Goal: Communication & Community: Answer question/provide support

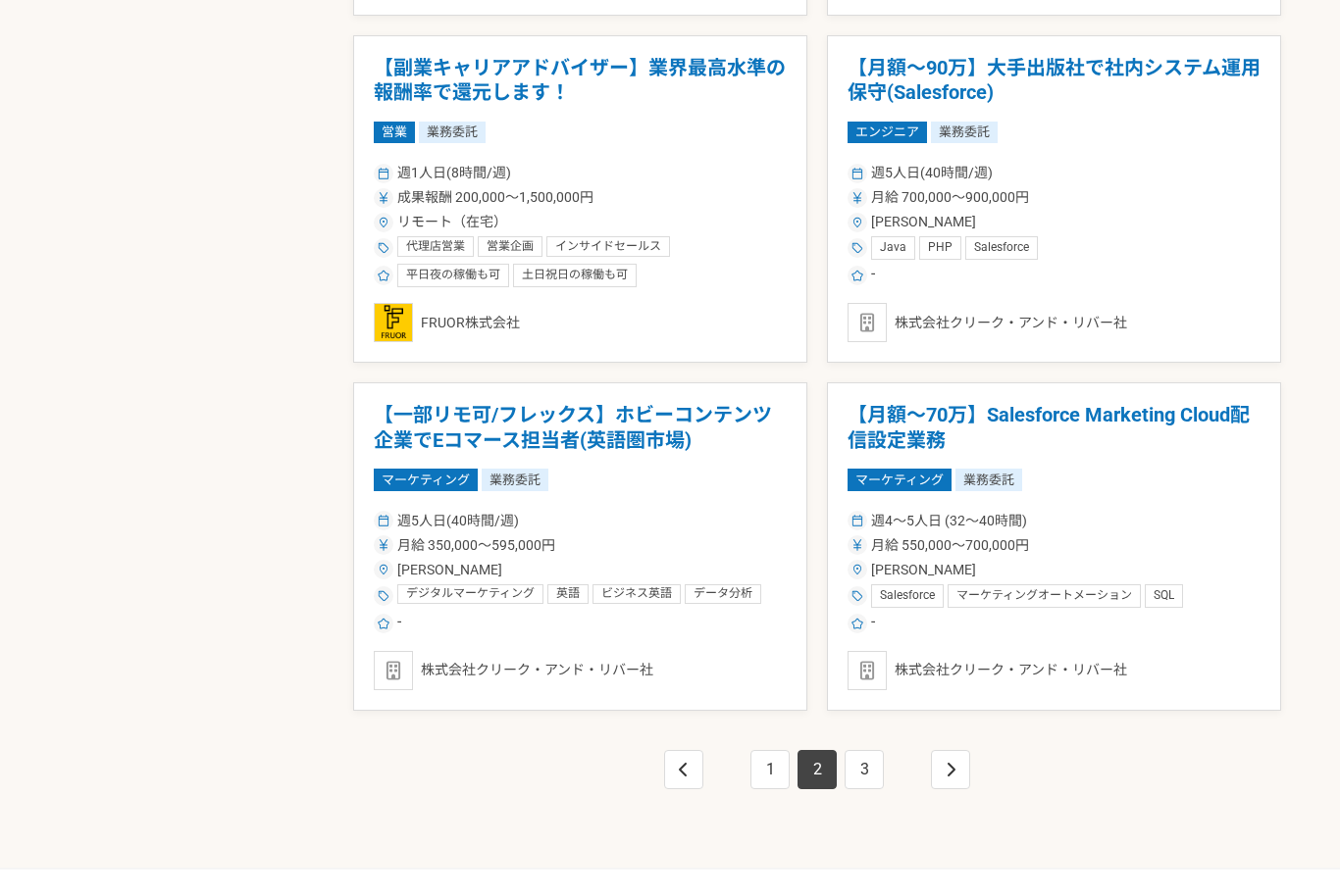
scroll to position [3215, 0]
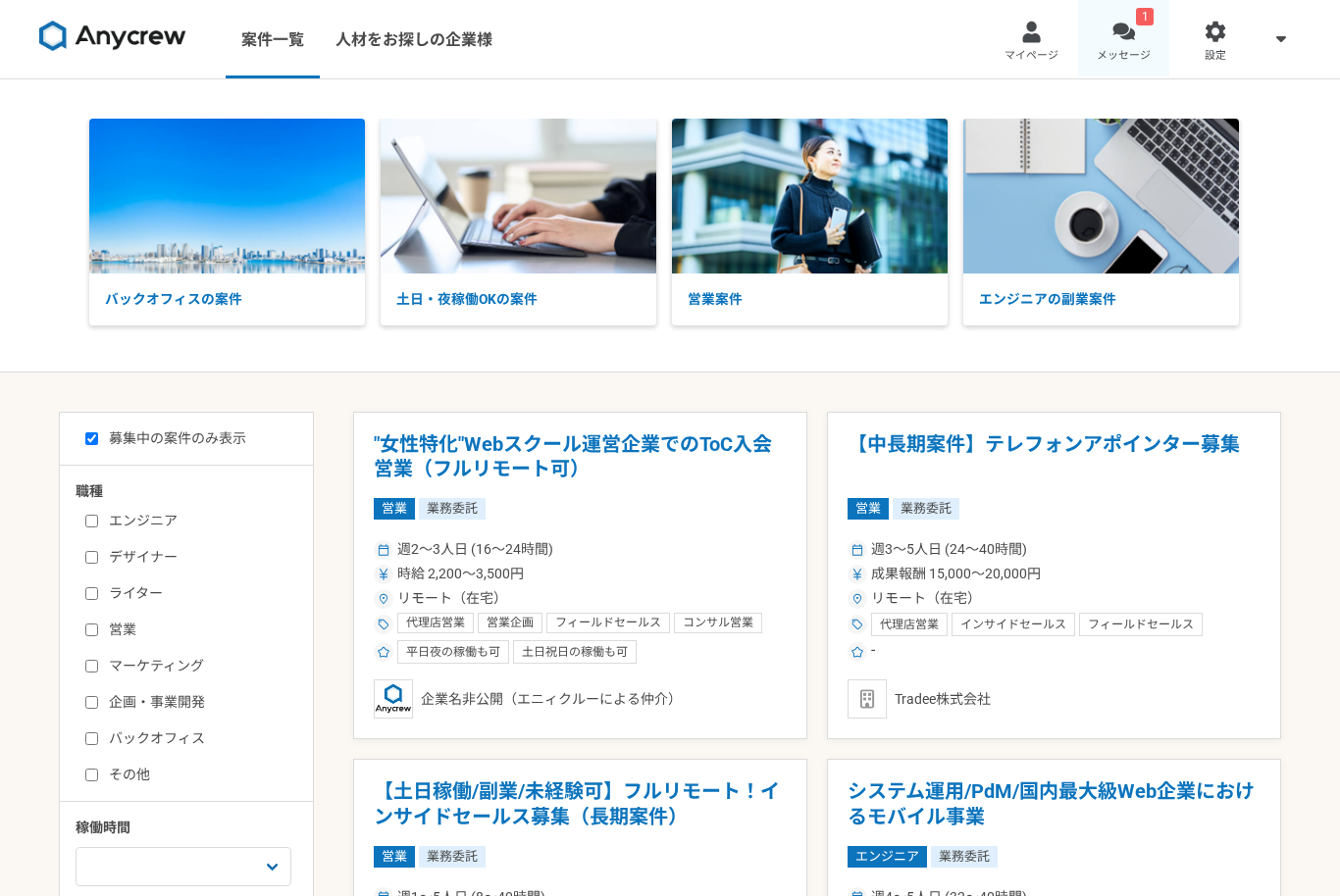
click at [1131, 38] on div at bounding box center [1123, 32] width 23 height 23
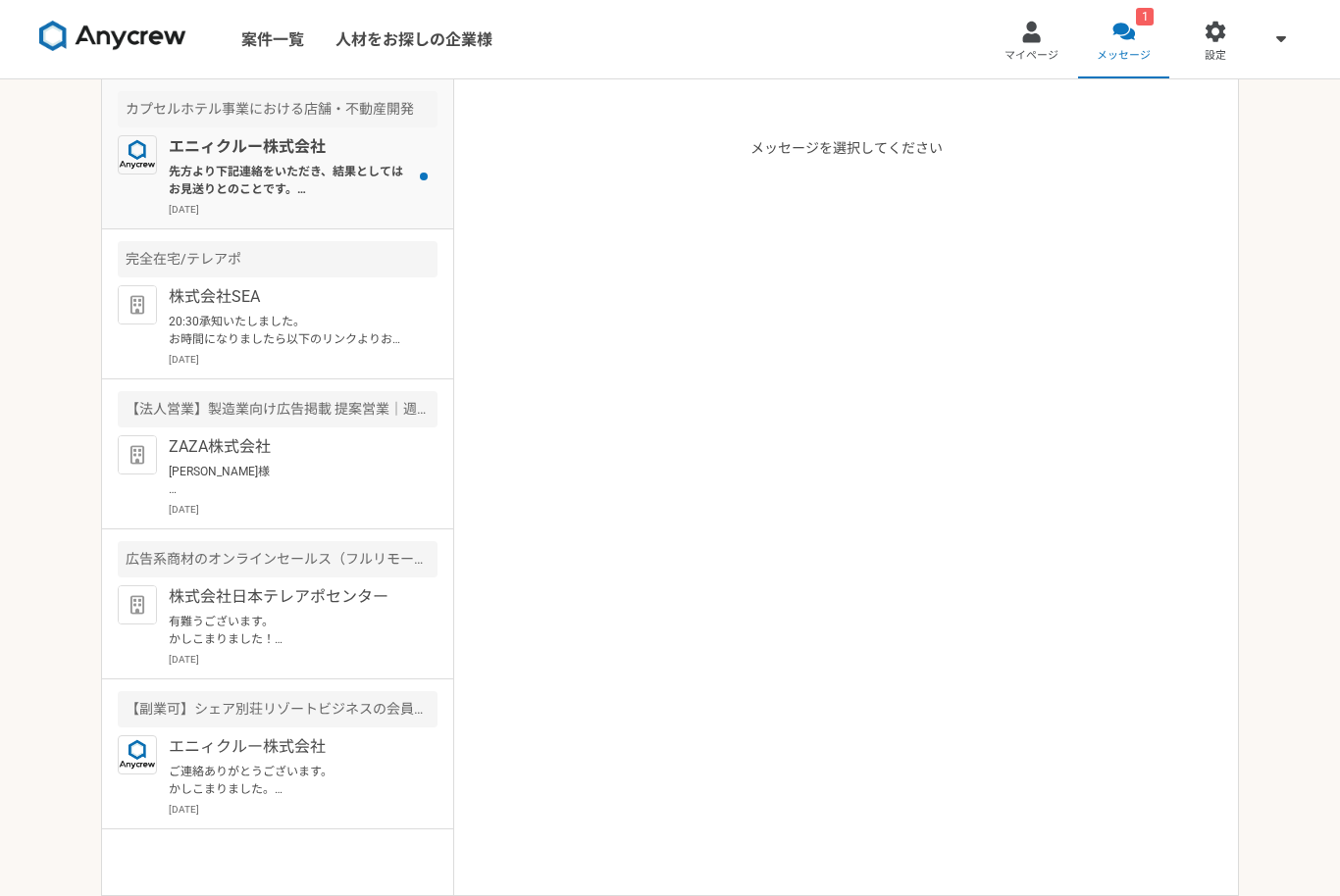
click at [195, 171] on p "先方より下記連絡をいただき、結果としてはお見送りとのことです。 またぜひ別件にてご相談させていただければと思います。 ーーー 慎重に検討いたしました結果、今回…" at bounding box center [289, 180] width 242 height 35
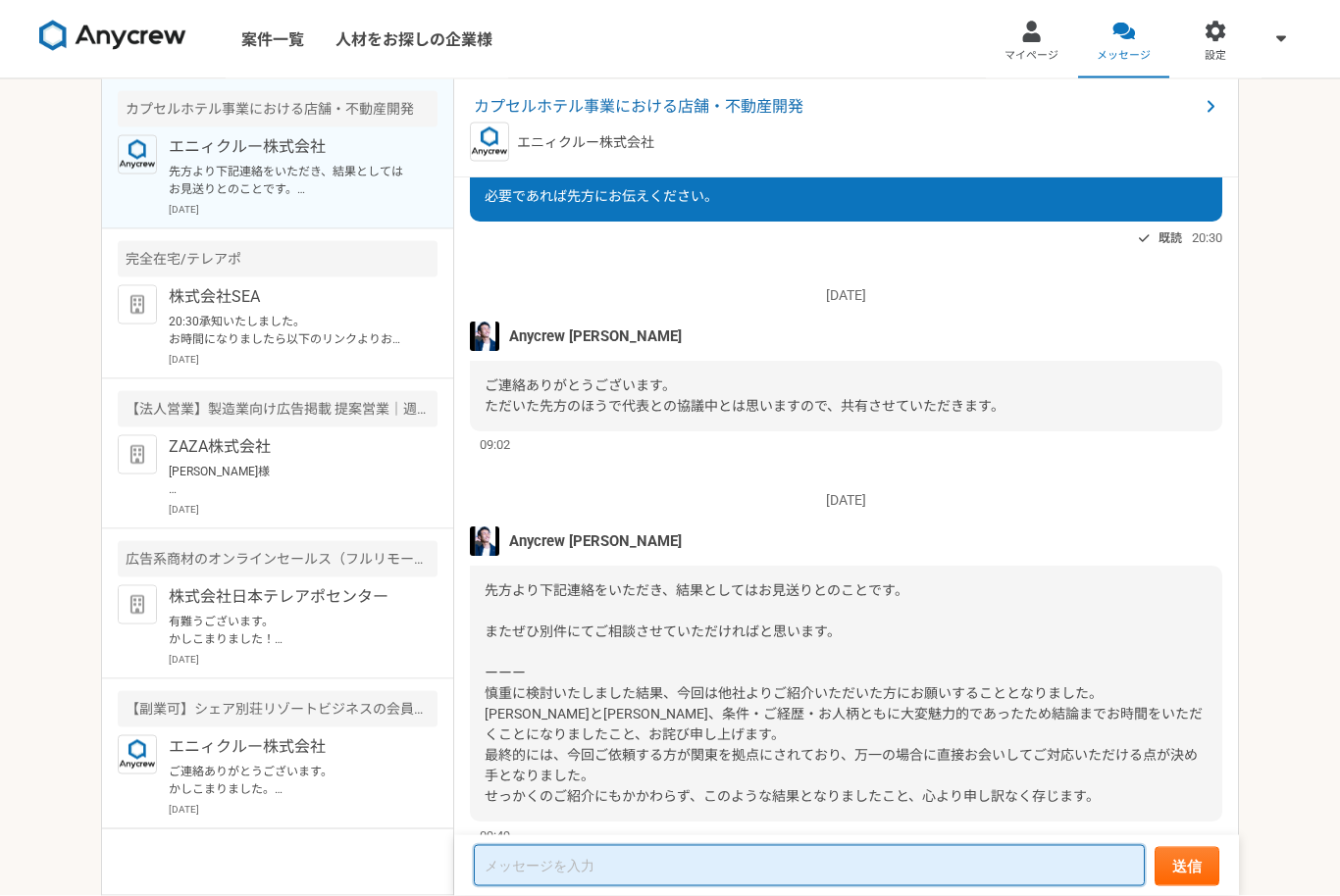
click at [649, 887] on textarea at bounding box center [809, 865] width 670 height 41
type textarea "[PERSON_NAME]"
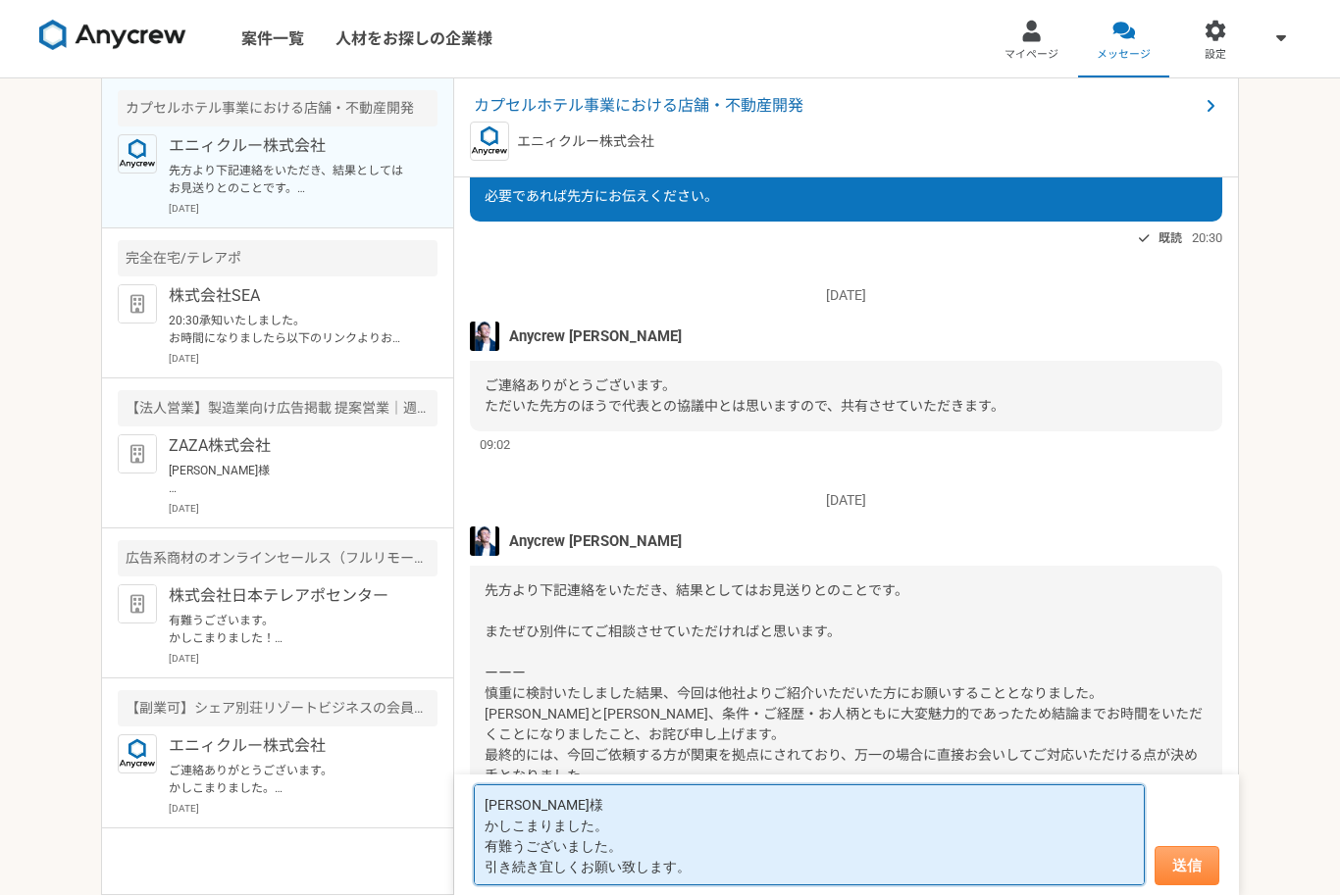
type textarea "[PERSON_NAME]様 かしこまりました。 有難うございました。 引き続き宜しくお願い致します。"
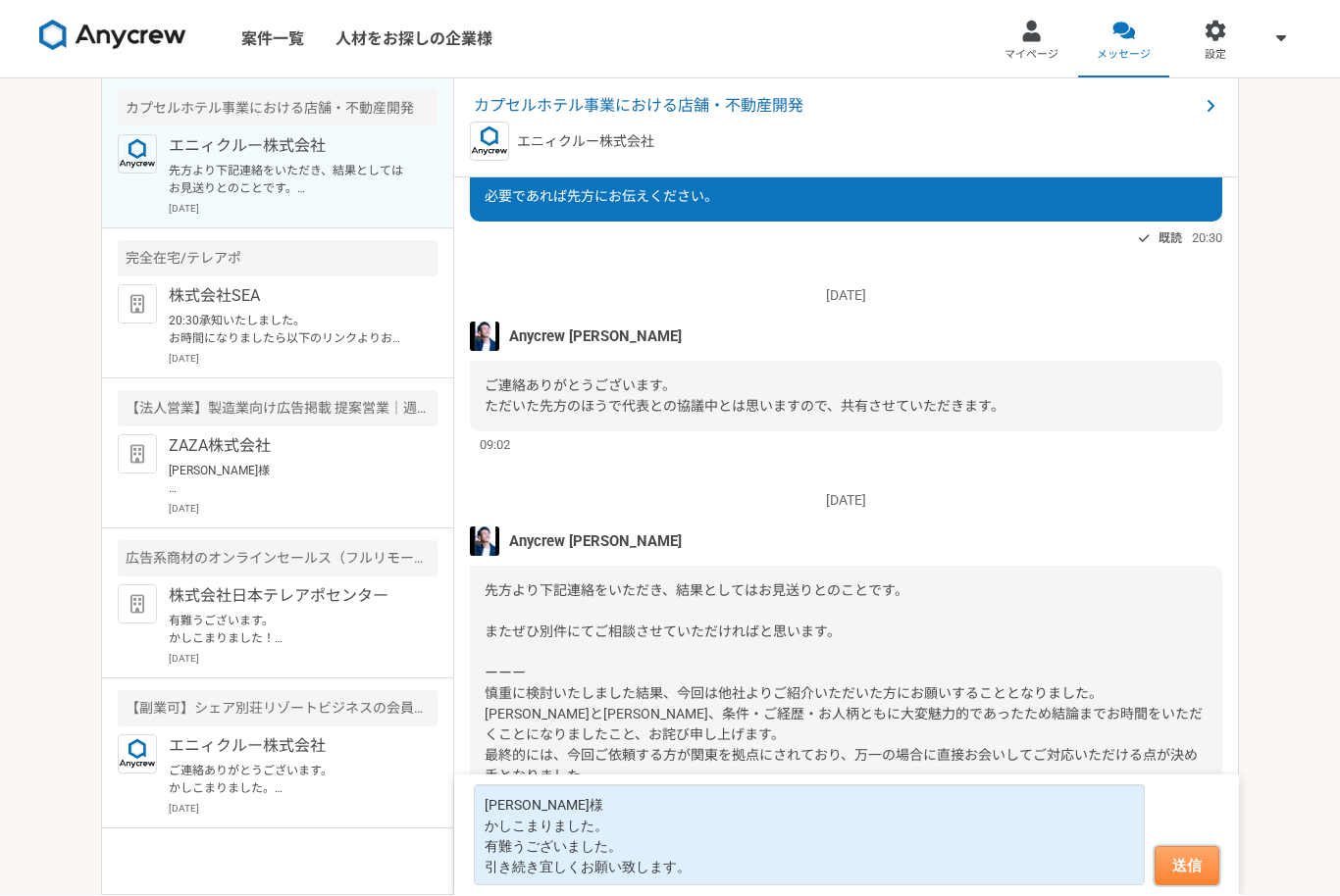
click at [1197, 887] on button "送信" at bounding box center [1186, 866] width 65 height 39
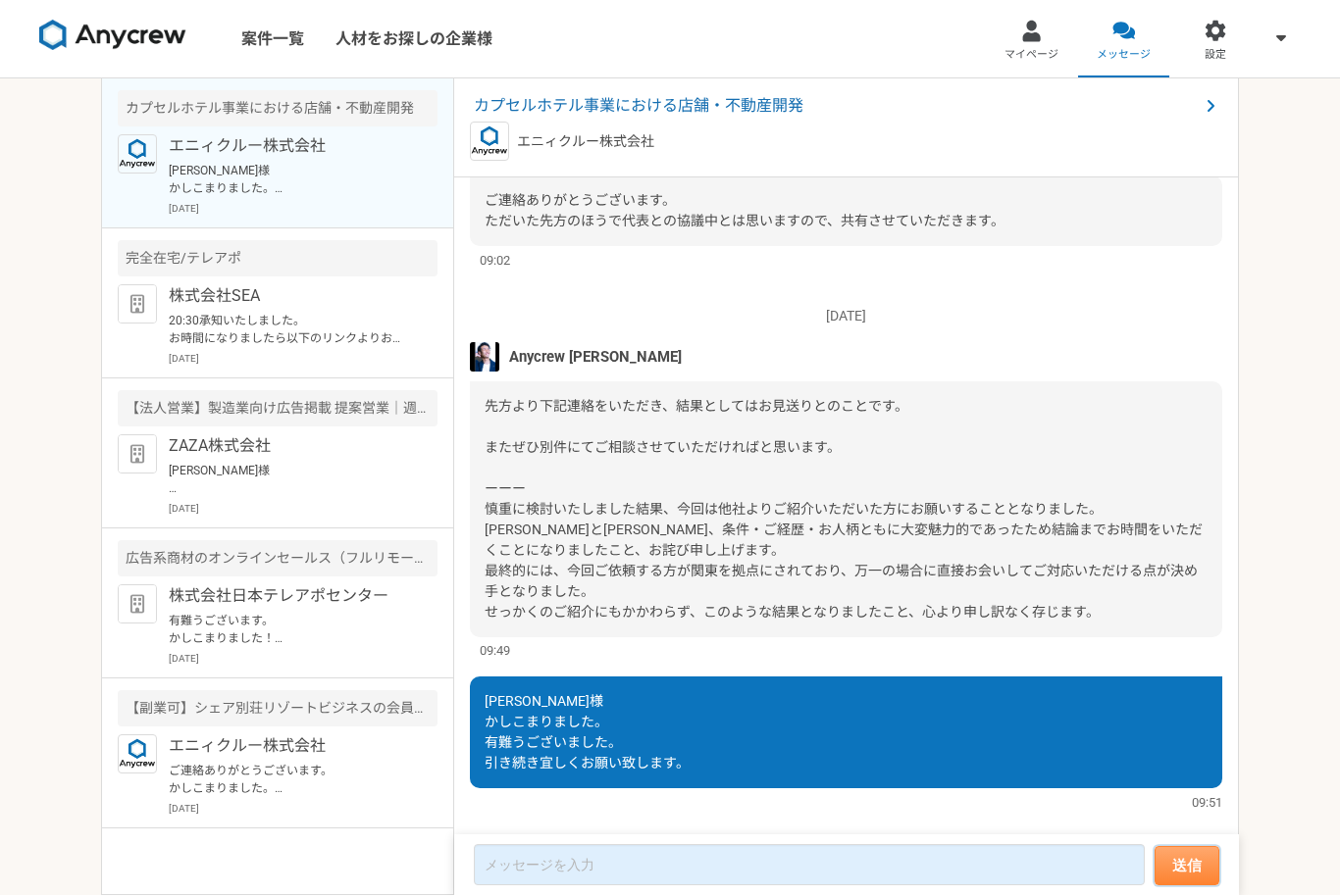
scroll to position [1370, 0]
